Goal: Task Accomplishment & Management: Manage account settings

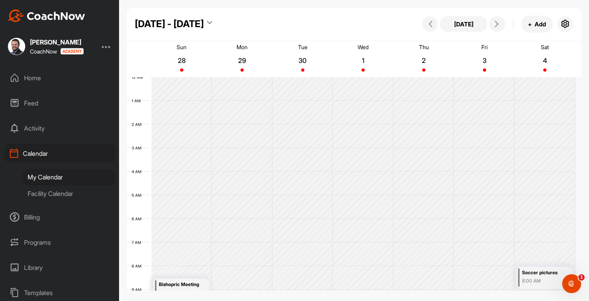
scroll to position [137, 0]
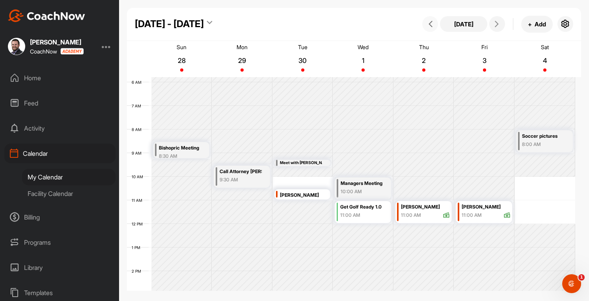
click at [431, 28] on button at bounding box center [430, 24] width 16 height 16
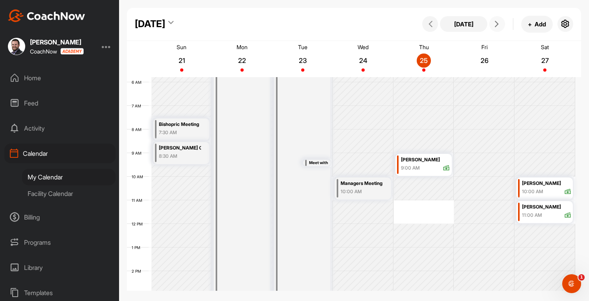
click at [499, 26] on icon at bounding box center [496, 24] width 6 height 6
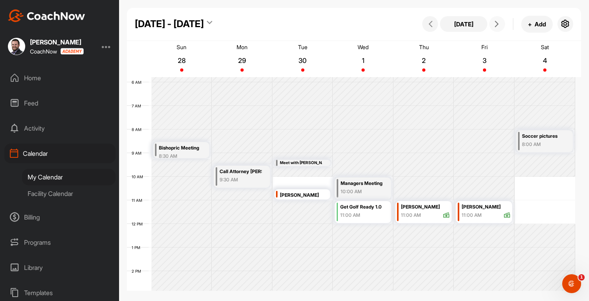
click at [496, 24] on icon at bounding box center [496, 24] width 6 height 6
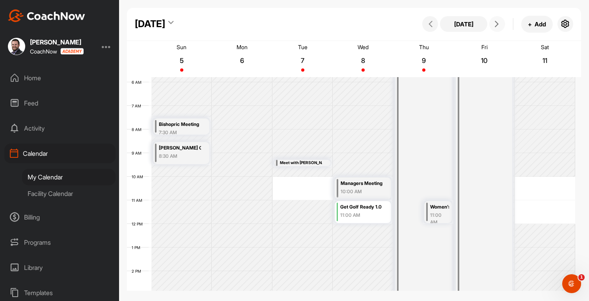
click at [496, 24] on icon at bounding box center [496, 24] width 6 height 6
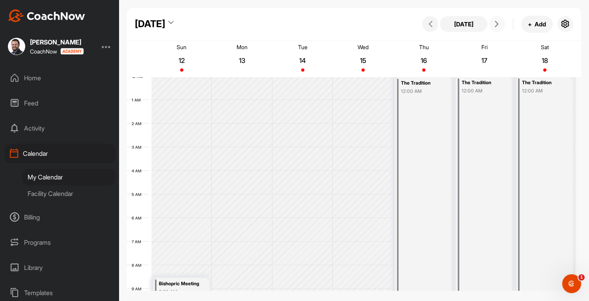
scroll to position [0, 0]
click at [492, 26] on span at bounding box center [496, 24] width 9 height 6
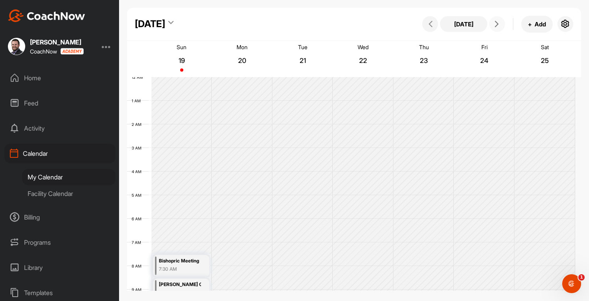
scroll to position [137, 0]
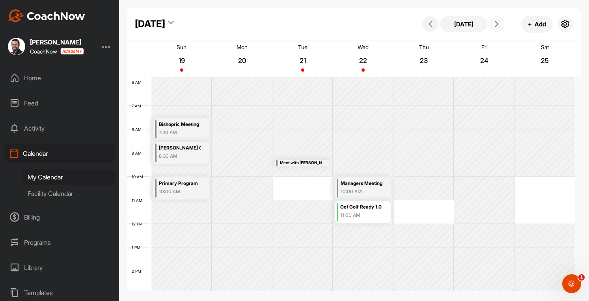
click at [497, 26] on icon at bounding box center [496, 24] width 6 height 6
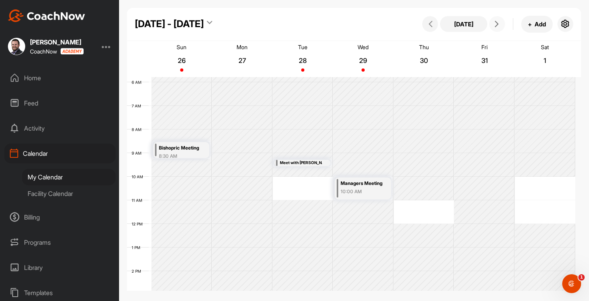
click at [496, 25] on icon at bounding box center [496, 24] width 6 height 6
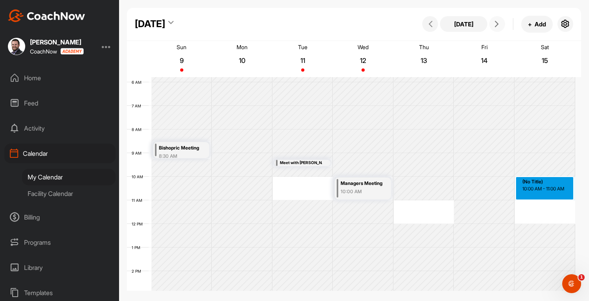
click at [537, 182] on div "12 AM 1 AM 2 AM 3 AM 4 AM 5 AM 6 AM 7 AM 8 AM 9 AM 10 AM 11 AM 12 PM 1 PM 2 PM …" at bounding box center [351, 224] width 448 height 567
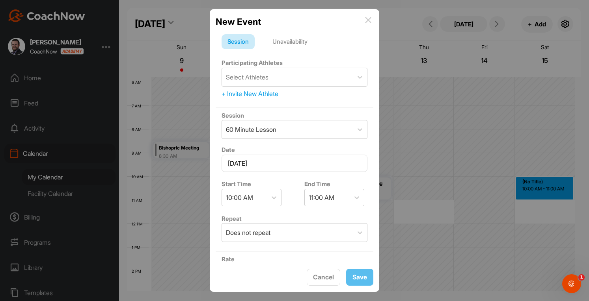
click at [299, 41] on div "Unavailability" at bounding box center [289, 41] width 47 height 15
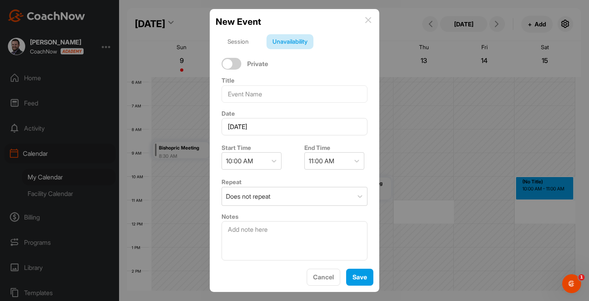
click at [324, 170] on div "End Time 11:00 AM" at bounding box center [335, 156] width 75 height 33
click at [336, 163] on div "11:00 AM" at bounding box center [326, 161] width 45 height 17
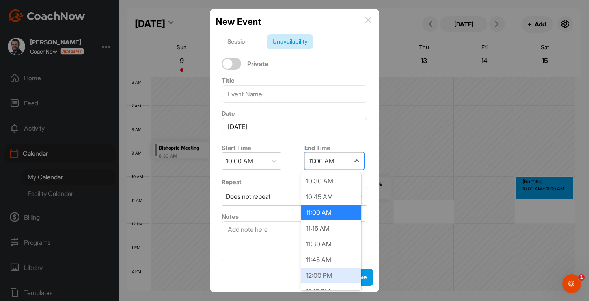
scroll to position [17, 0]
click at [324, 279] on div "12:00 PM" at bounding box center [331, 275] width 60 height 16
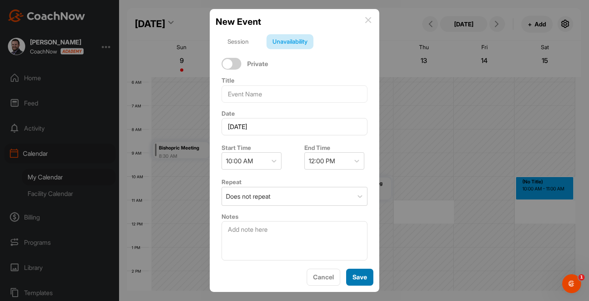
click at [356, 276] on span "Save" at bounding box center [359, 277] width 15 height 8
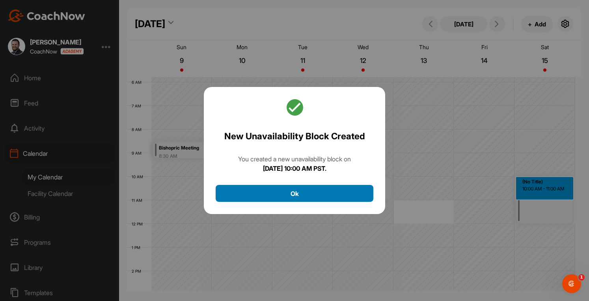
click at [310, 197] on button "Ok" at bounding box center [294, 193] width 158 height 17
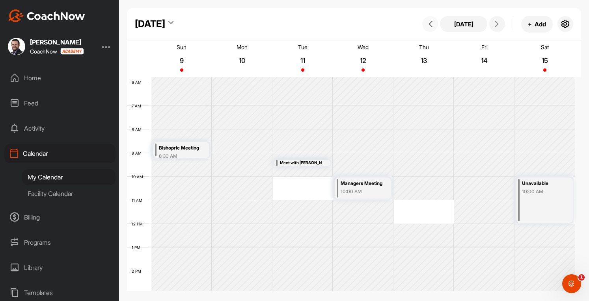
click at [431, 27] on icon at bounding box center [430, 24] width 6 height 6
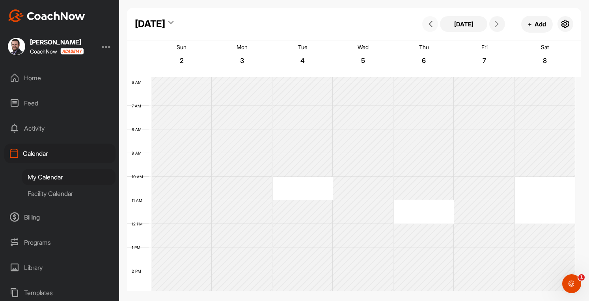
click at [431, 27] on icon at bounding box center [430, 24] width 6 height 6
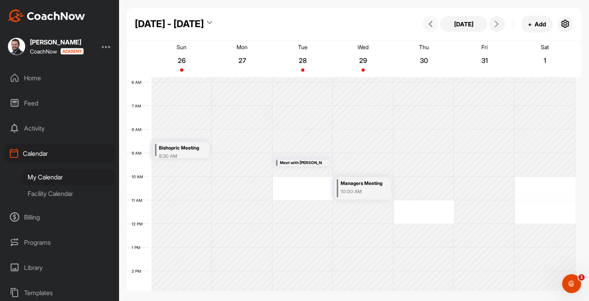
click at [431, 27] on icon at bounding box center [430, 24] width 6 height 6
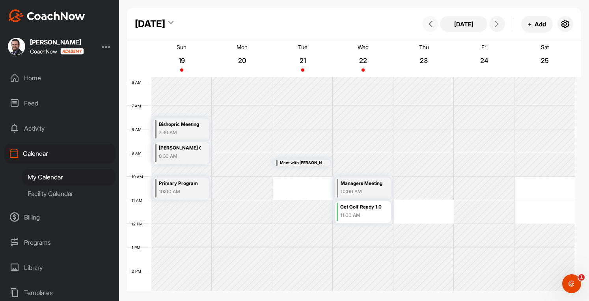
click at [431, 27] on icon at bounding box center [430, 24] width 6 height 6
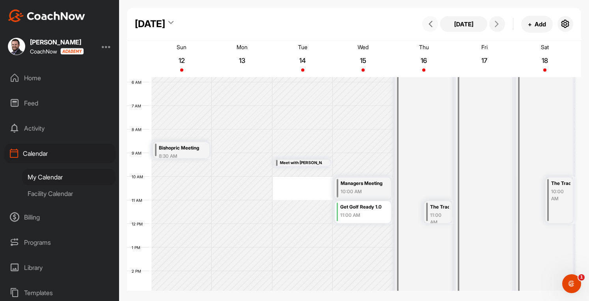
click at [295, 185] on div "12 AM 1 AM 2 AM 3 AM 4 AM 5 AM 6 AM 7 AM 8 AM 9 AM 10 AM 11 AM 12 PM 1 PM 2 PM …" at bounding box center [351, 224] width 448 height 567
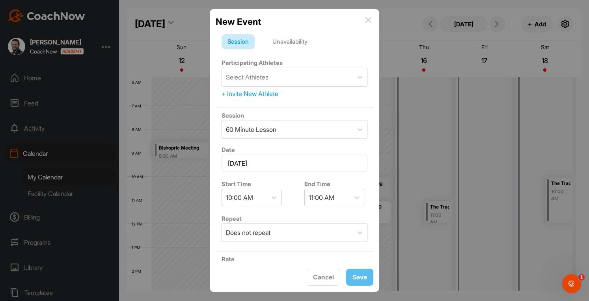
click at [289, 42] on div "Unavailability" at bounding box center [289, 41] width 47 height 15
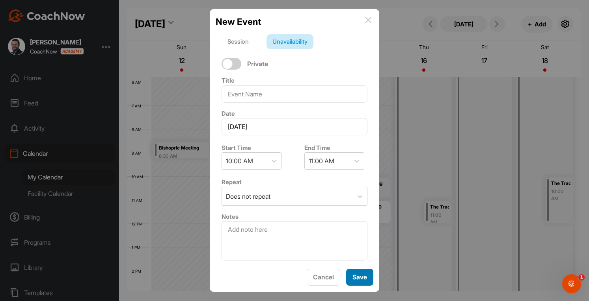
click at [356, 274] on span "Save" at bounding box center [359, 277] width 15 height 8
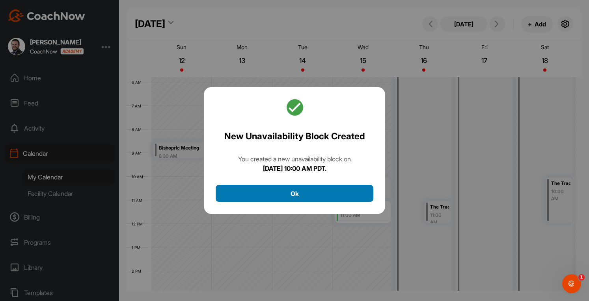
click at [301, 195] on button "Ok" at bounding box center [294, 193] width 158 height 17
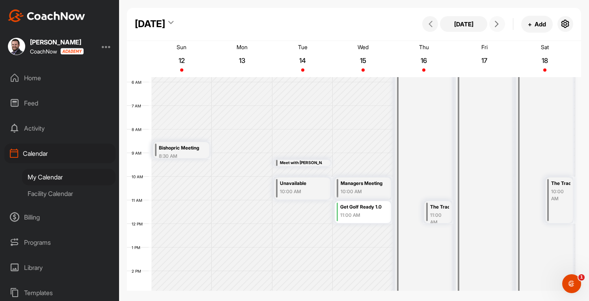
click at [497, 26] on icon at bounding box center [496, 24] width 6 height 6
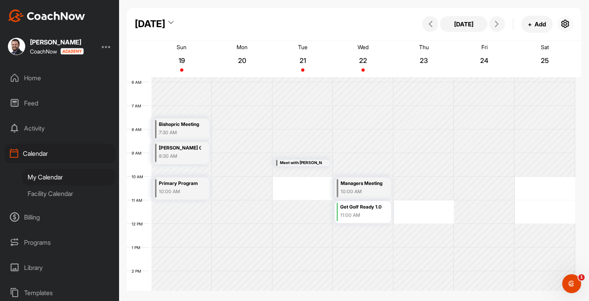
click at [561, 24] on icon "button" at bounding box center [564, 23] width 9 height 9
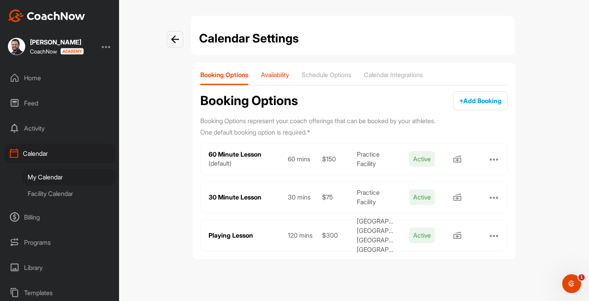
click at [283, 78] on p "Availability" at bounding box center [275, 75] width 28 height 8
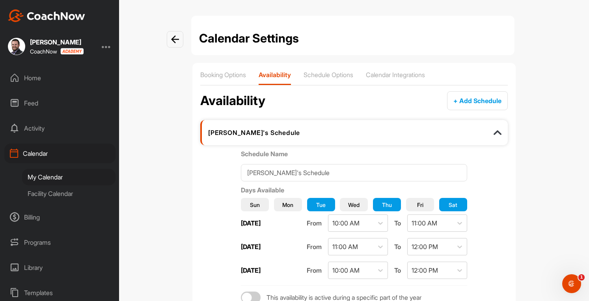
click at [329, 62] on div "Calendar Settings" at bounding box center [353, 39] width 323 height 47
click at [325, 76] on p "Schedule Options" at bounding box center [328, 75] width 50 height 8
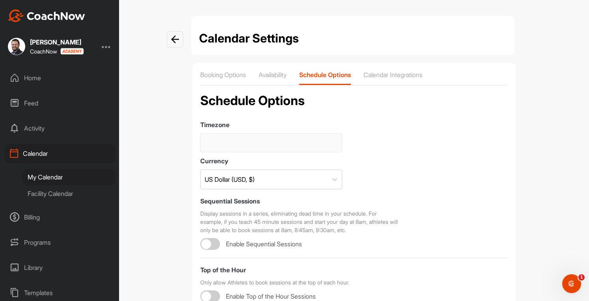
type input "(GMT-08:00) Pacific Time ([GEOGRAPHIC_DATA] & [GEOGRAPHIC_DATA])"
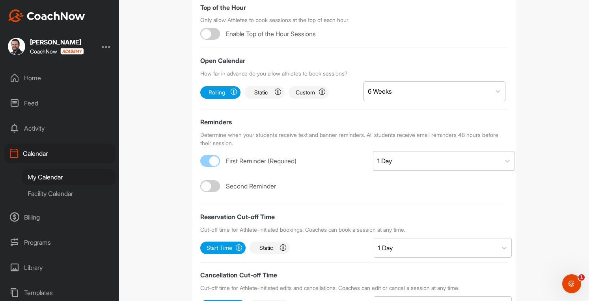
scroll to position [263, 0]
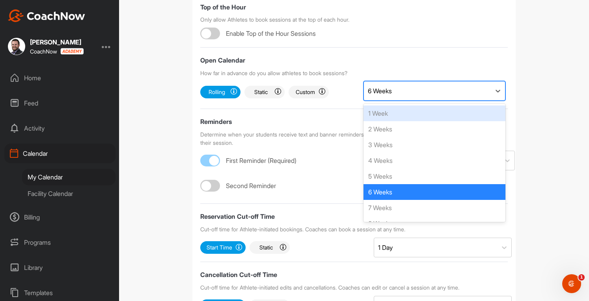
click at [416, 85] on div "6 Weeks" at bounding box center [427, 91] width 127 height 19
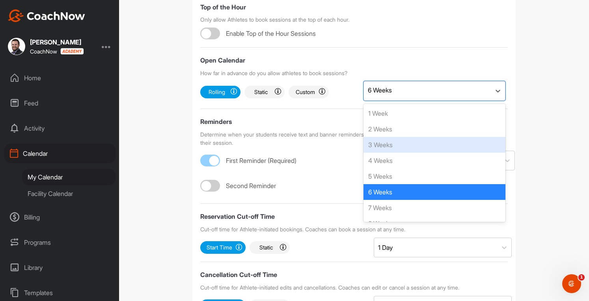
click at [388, 148] on div "3 Weeks" at bounding box center [434, 145] width 142 height 16
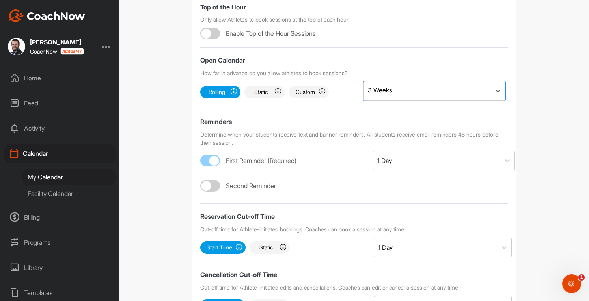
scroll to position [333, 0]
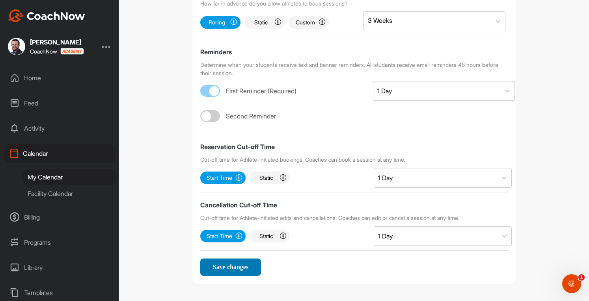
click at [238, 267] on span "Save changes" at bounding box center [230, 267] width 35 height 7
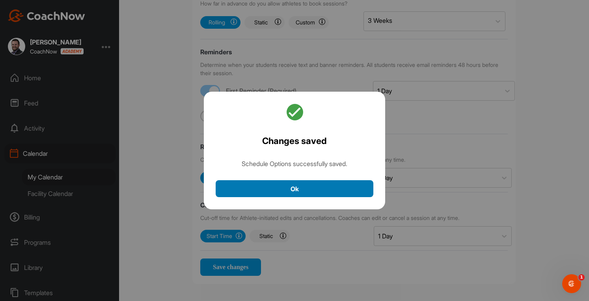
click at [291, 191] on button "Ok" at bounding box center [294, 188] width 158 height 17
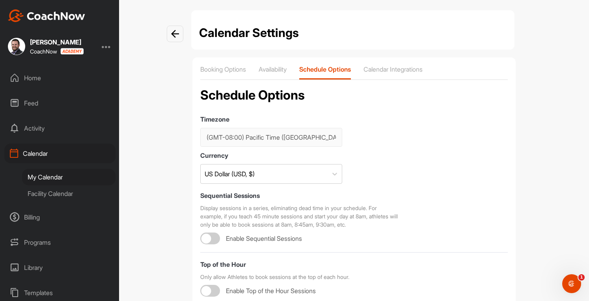
scroll to position [0, 0]
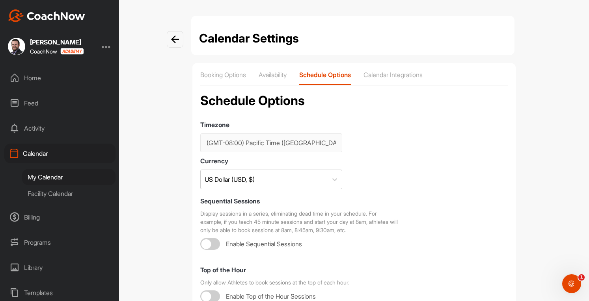
click at [172, 41] on img at bounding box center [175, 39] width 8 height 8
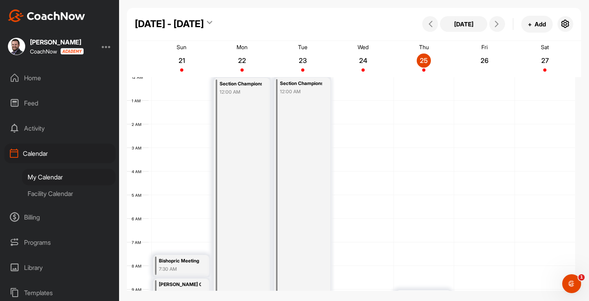
scroll to position [137, 0]
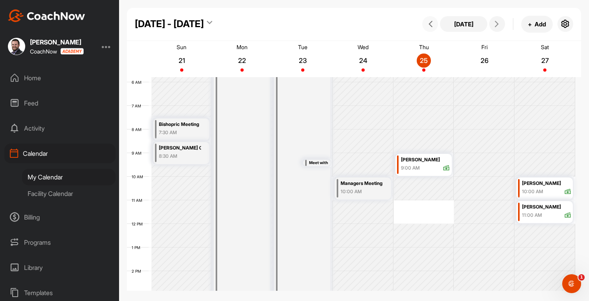
click at [427, 23] on icon at bounding box center [430, 24] width 6 height 6
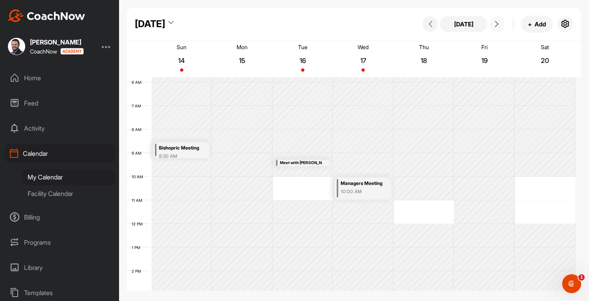
click at [499, 24] on icon at bounding box center [496, 24] width 6 height 6
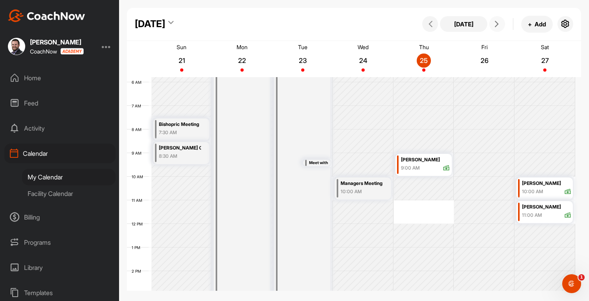
click at [499, 24] on icon at bounding box center [496, 24] width 6 height 6
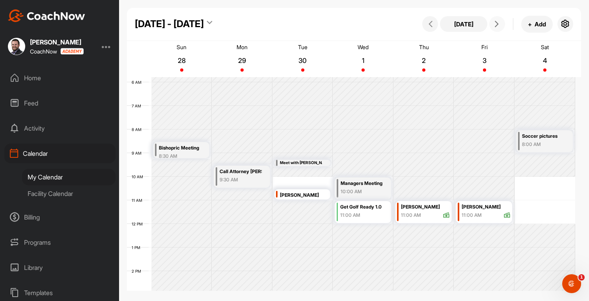
click at [499, 24] on icon at bounding box center [496, 24] width 6 height 6
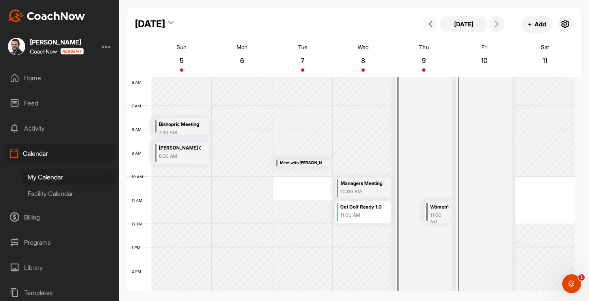
click at [426, 27] on span at bounding box center [429, 24] width 9 height 6
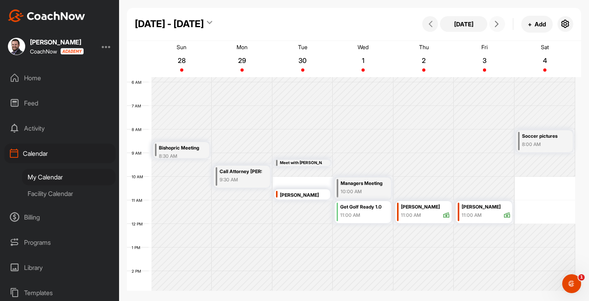
click at [499, 20] on button at bounding box center [497, 24] width 16 height 16
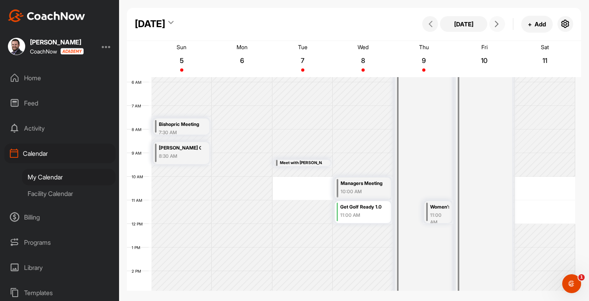
click at [499, 20] on button at bounding box center [497, 24] width 16 height 16
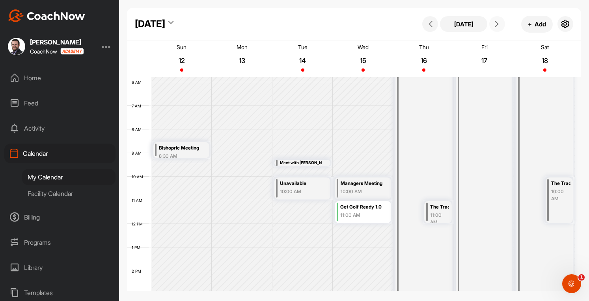
click at [499, 20] on button at bounding box center [497, 24] width 16 height 16
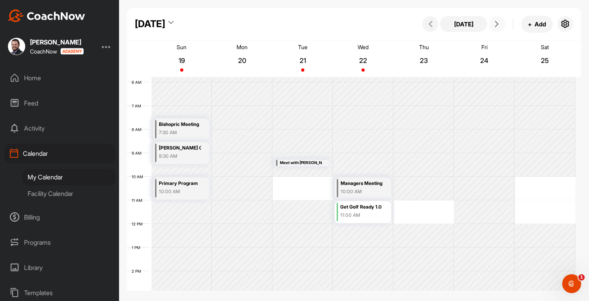
click at [499, 20] on button at bounding box center [497, 24] width 16 height 16
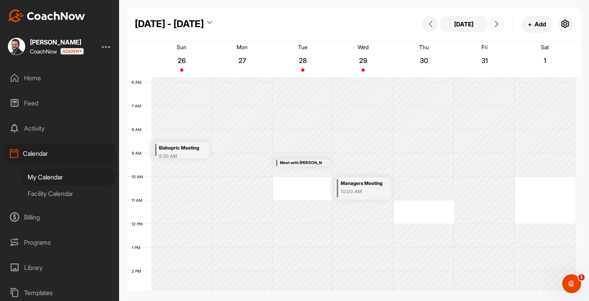
click at [499, 20] on button at bounding box center [497, 24] width 16 height 16
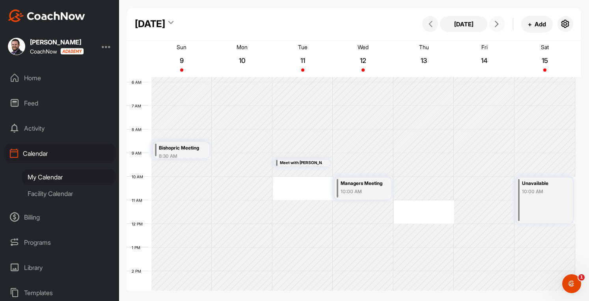
click at [497, 22] on icon at bounding box center [496, 24] width 6 height 6
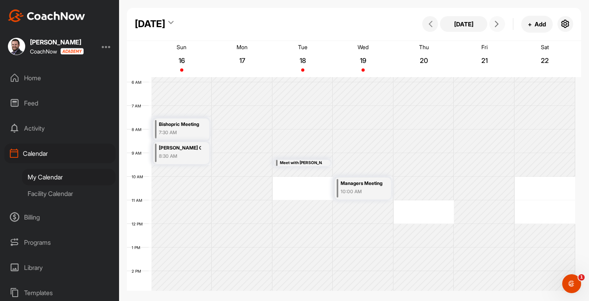
click at [300, 189] on div "12 AM 1 AM 2 AM 3 AM 4 AM 5 AM 6 AM 7 AM 8 AM 9 AM 10 AM 11 AM 12 PM 1 PM 2 PM …" at bounding box center [351, 224] width 448 height 567
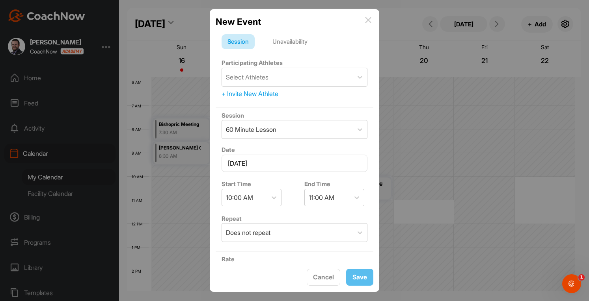
click at [299, 42] on div "Unavailability" at bounding box center [289, 41] width 47 height 15
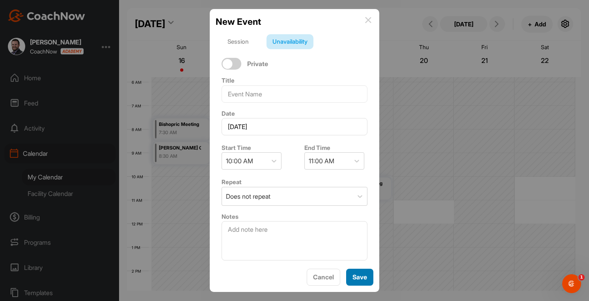
click at [362, 279] on span "Save" at bounding box center [359, 277] width 15 height 8
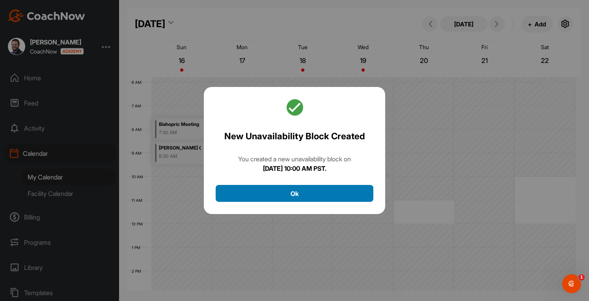
click at [348, 193] on button "Ok" at bounding box center [294, 193] width 158 height 17
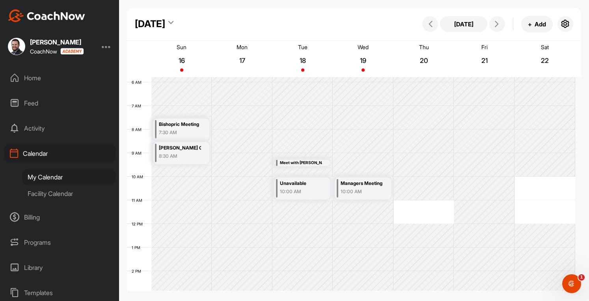
click at [417, 211] on div "12 AM 1 AM 2 AM 3 AM 4 AM 5 AM 6 AM 7 AM 8 AM 9 AM 10 AM 11 AM 12 PM 1 PM 2 PM …" at bounding box center [351, 224] width 448 height 567
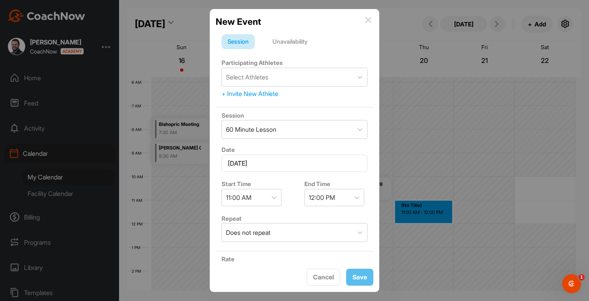
click at [297, 44] on div "Unavailability" at bounding box center [289, 41] width 47 height 15
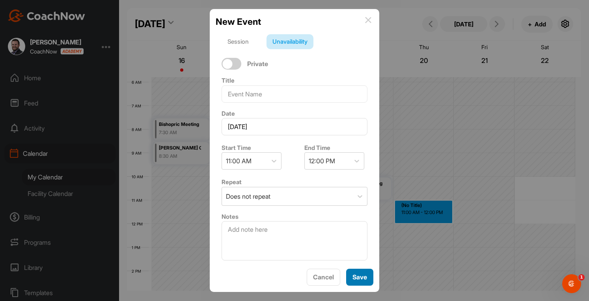
click at [362, 285] on button "Save" at bounding box center [359, 277] width 27 height 17
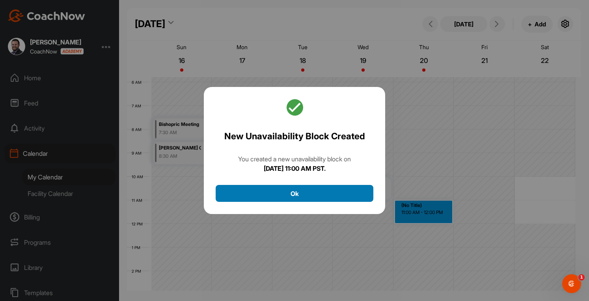
click at [335, 189] on button "Ok" at bounding box center [294, 193] width 158 height 17
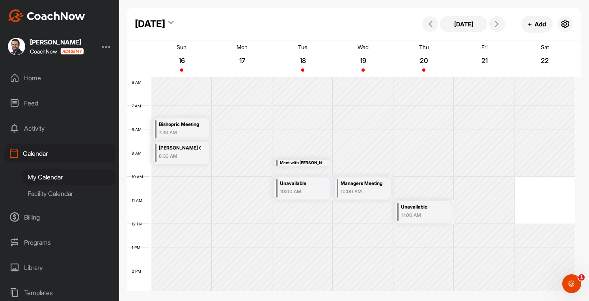
click at [538, 188] on div "12 AM 1 AM 2 AM 3 AM 4 AM 5 AM 6 AM 7 AM 8 AM 9 AM 10 AM 11 AM 12 PM 1 PM 2 PM …" at bounding box center [351, 224] width 448 height 567
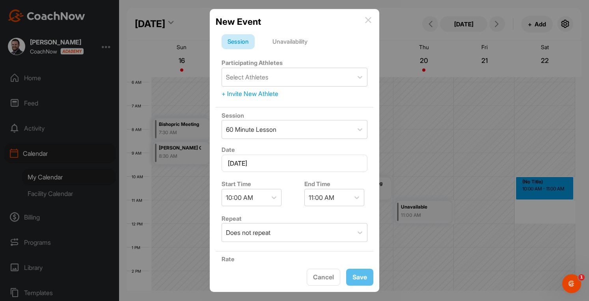
click at [300, 51] on form "Session Unavailability Participating Athletes Select Athletes + Invite New Athl…" at bounding box center [294, 203] width 158 height 338
click at [294, 45] on div "Unavailability" at bounding box center [289, 41] width 47 height 15
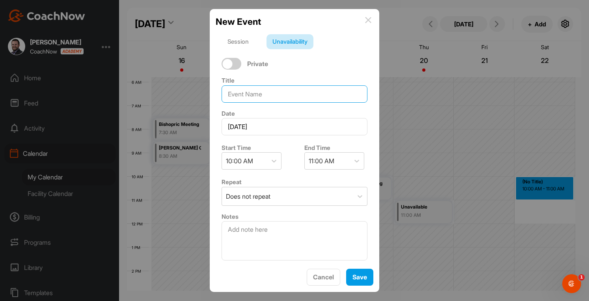
click at [263, 93] on input at bounding box center [294, 93] width 146 height 17
type input "Men's Turkey Shoot"
click at [334, 163] on div "11:00 AM" at bounding box center [326, 161] width 45 height 17
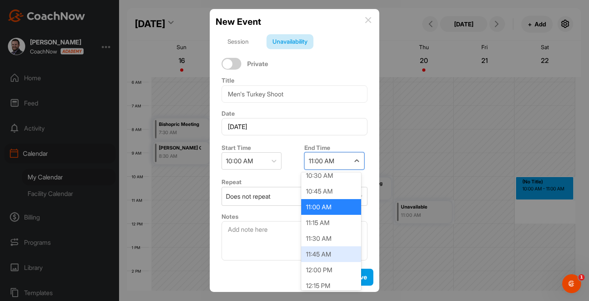
scroll to position [23, 0]
click at [315, 270] on div "12:00 PM" at bounding box center [331, 270] width 60 height 16
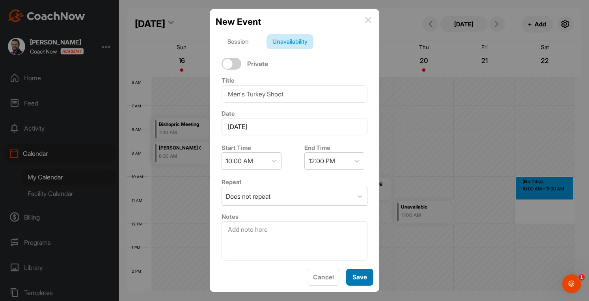
click at [347, 276] on button "Save" at bounding box center [359, 277] width 27 height 17
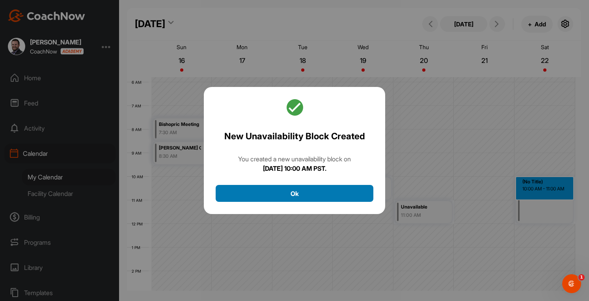
click at [324, 192] on button "Ok" at bounding box center [294, 193] width 158 height 17
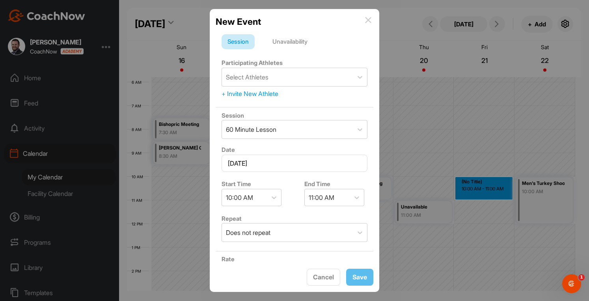
scroll to position [0, 0]
click at [366, 21] on img at bounding box center [368, 20] width 6 height 6
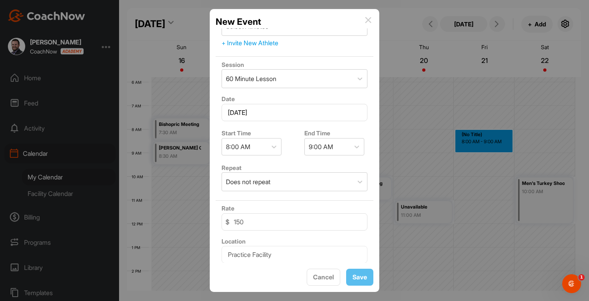
scroll to position [0, 0]
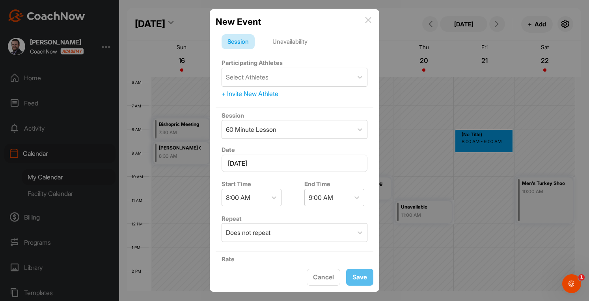
click at [367, 22] on img at bounding box center [368, 20] width 6 height 6
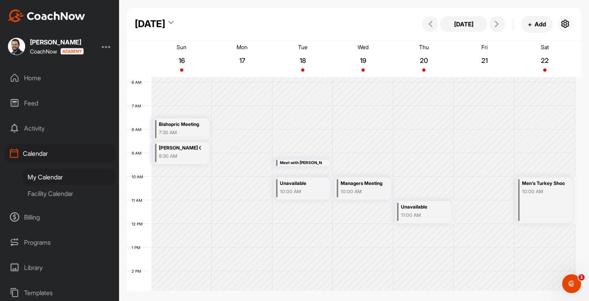
click at [571, 22] on button "button" at bounding box center [565, 24] width 16 height 16
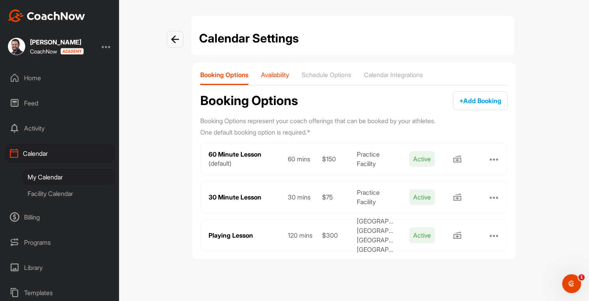
click at [280, 79] on div "Availability" at bounding box center [275, 78] width 28 height 14
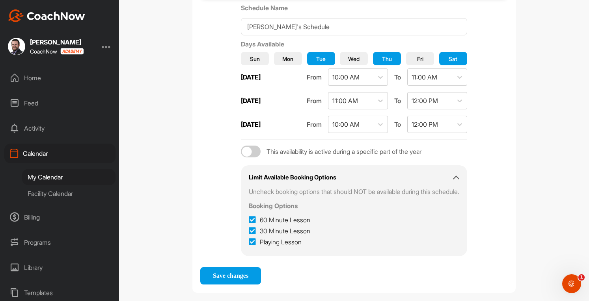
scroll to position [147, 0]
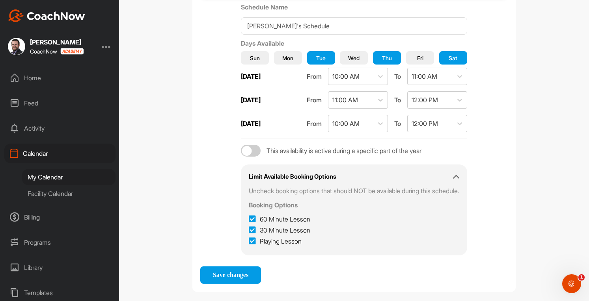
click at [50, 178] on div "My Calendar" at bounding box center [68, 177] width 93 height 17
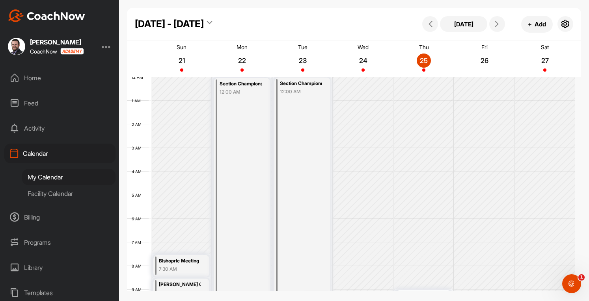
scroll to position [137, 0]
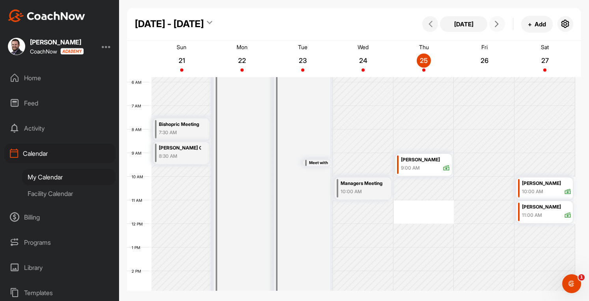
click at [503, 24] on button at bounding box center [497, 24] width 16 height 16
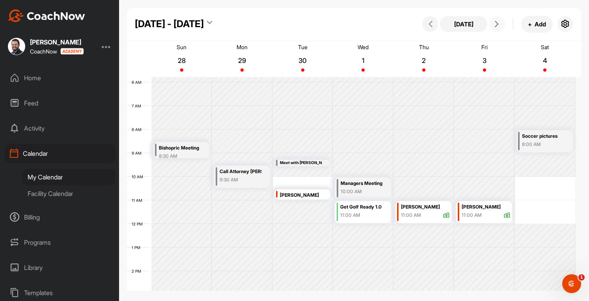
click at [503, 24] on button at bounding box center [497, 24] width 16 height 16
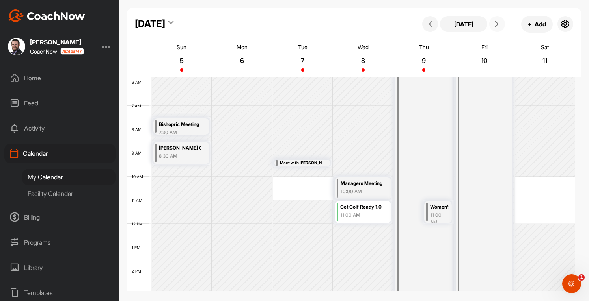
click at [497, 26] on icon at bounding box center [496, 24] width 6 height 6
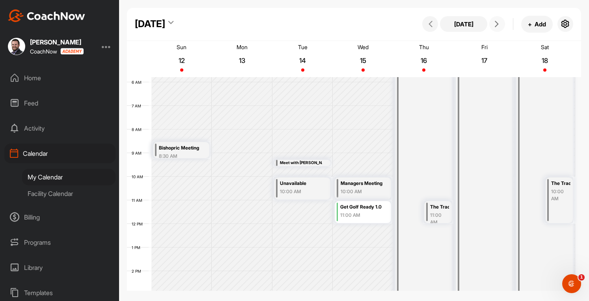
click at [493, 28] on button at bounding box center [497, 24] width 16 height 16
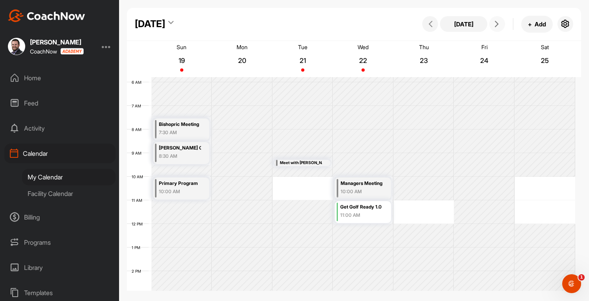
click at [496, 27] on icon at bounding box center [496, 24] width 6 height 6
